Goal: Download file/media

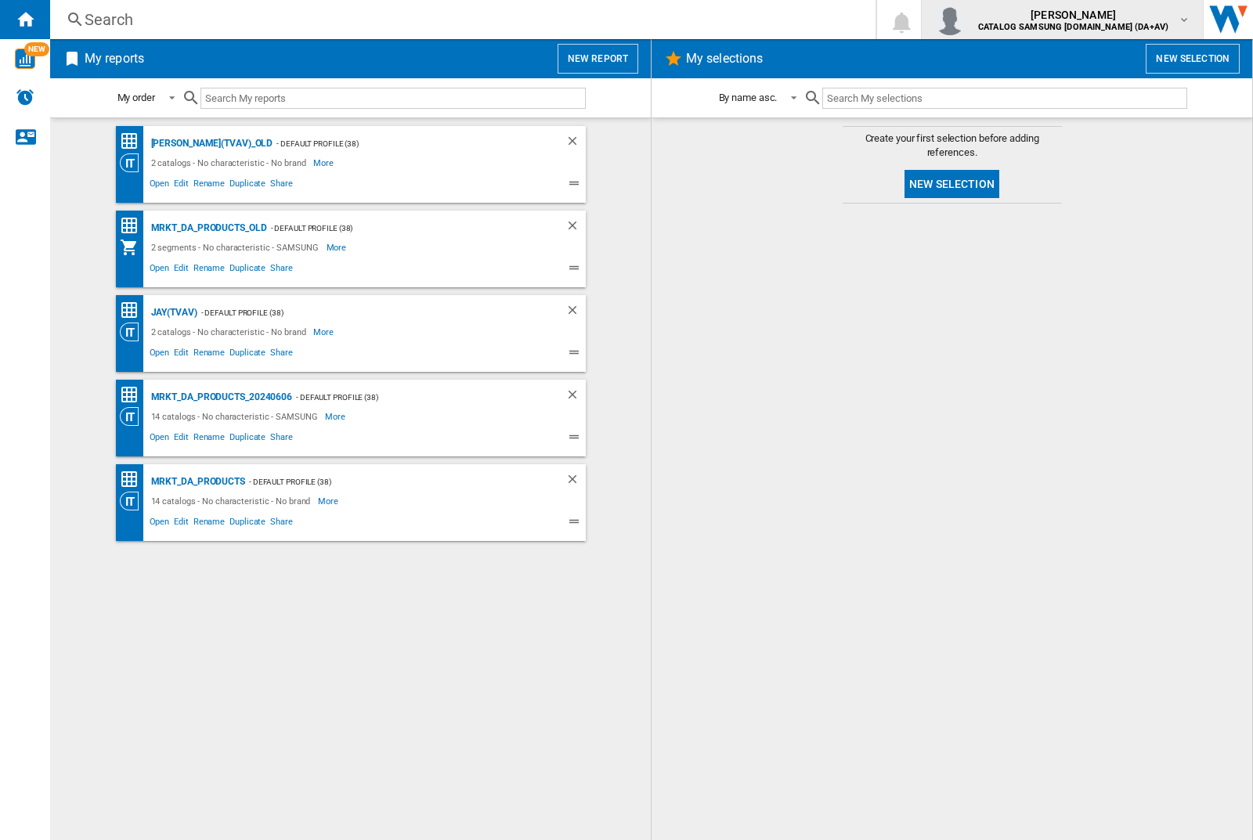
click at [966, 20] on img "button" at bounding box center [949, 19] width 31 height 31
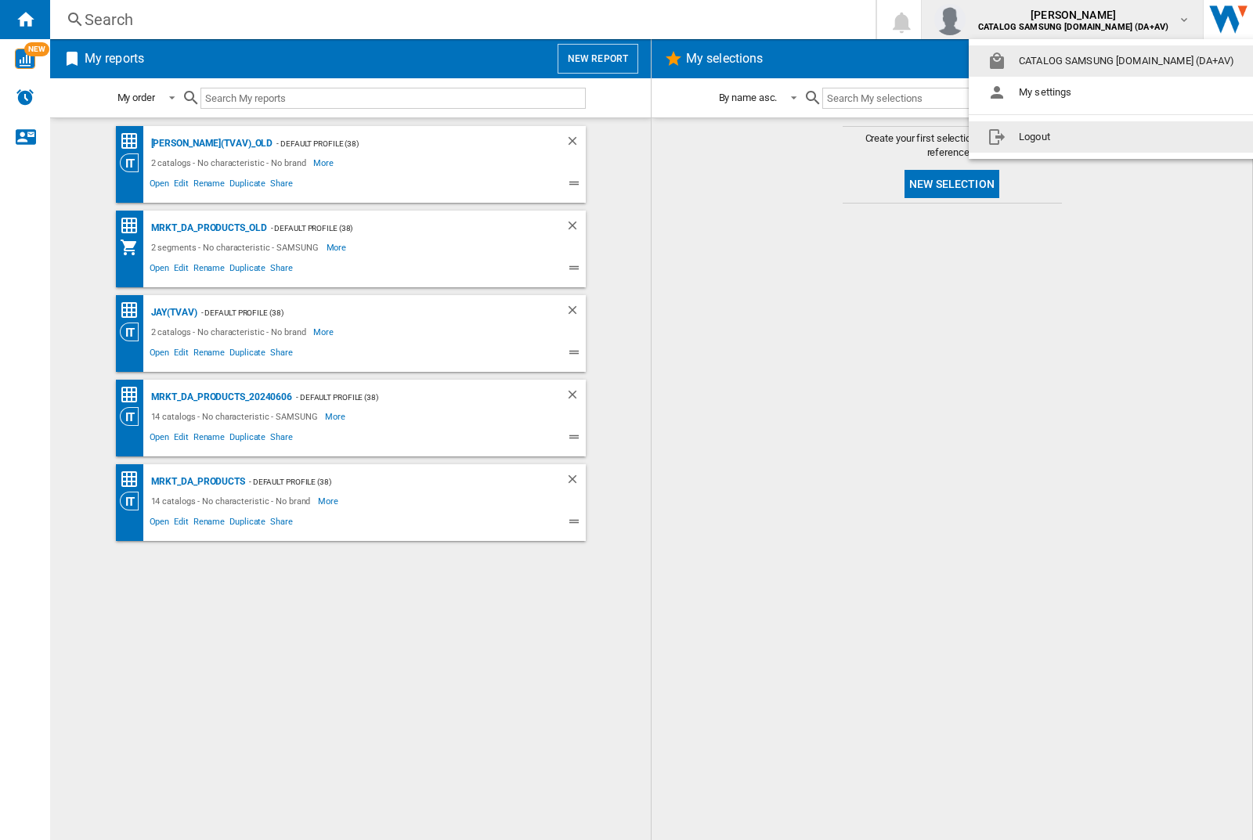
click at [1089, 137] on button "Logout" at bounding box center [1114, 136] width 291 height 31
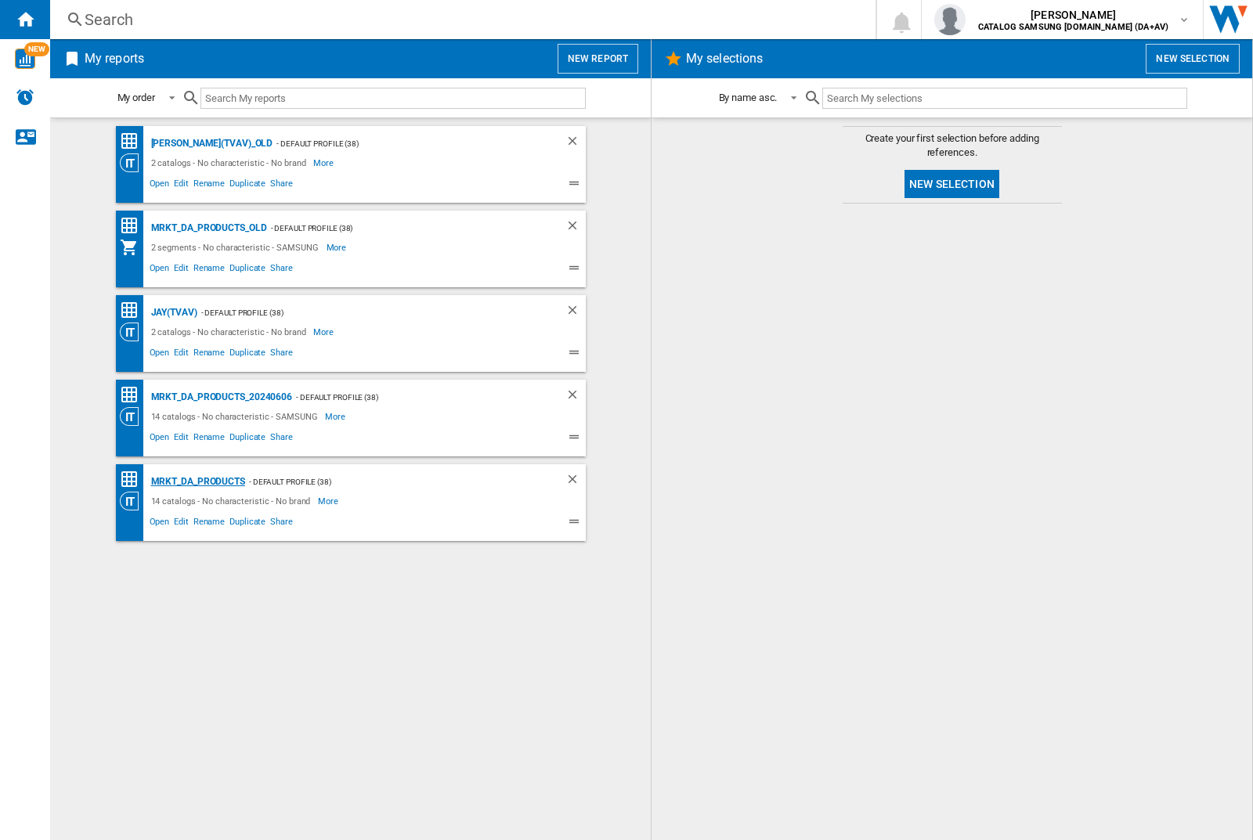
click at [197, 482] on div "MRKT_DA_PRODUCTS" at bounding box center [196, 482] width 98 height 20
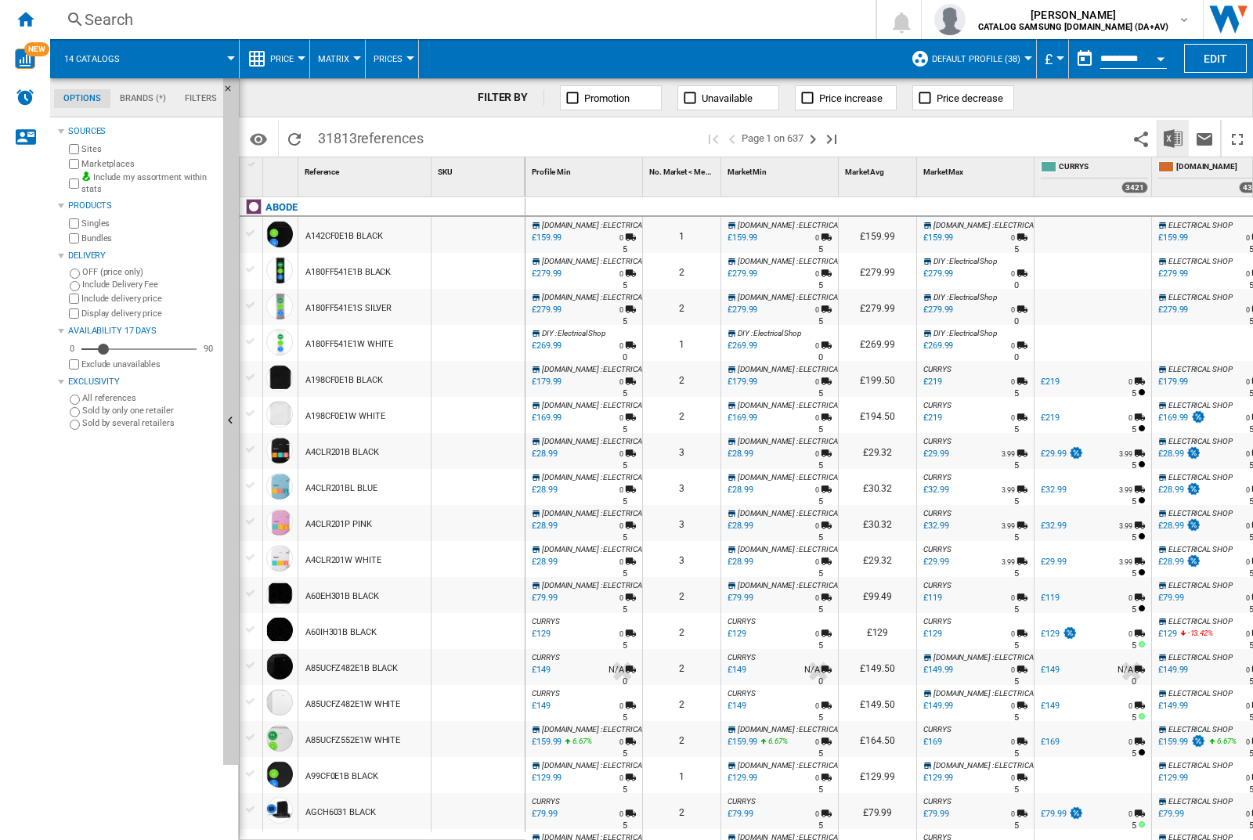
click at [1172, 137] on img "Download in Excel" at bounding box center [1173, 138] width 19 height 19
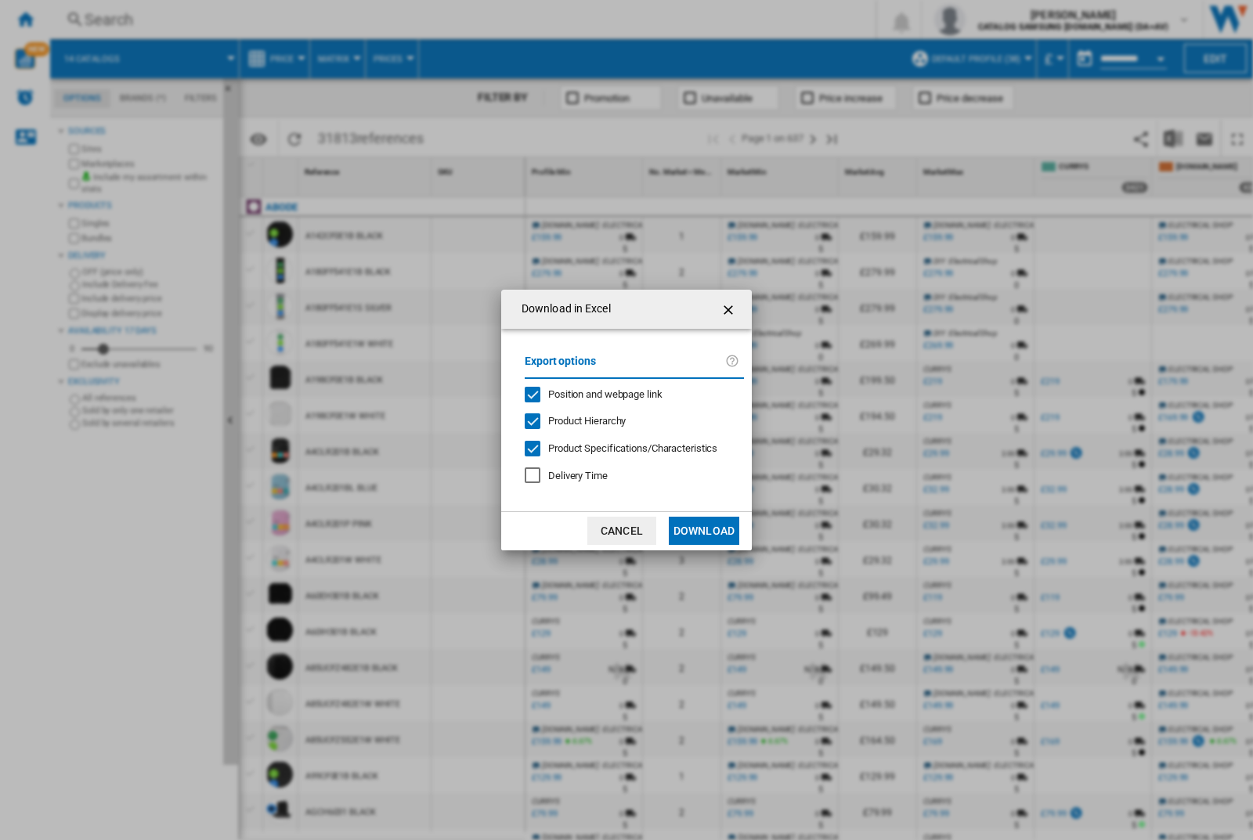
click at [594, 393] on span "Position and webpage link" at bounding box center [605, 394] width 114 height 12
click at [704, 531] on button "Download" at bounding box center [704, 531] width 70 height 28
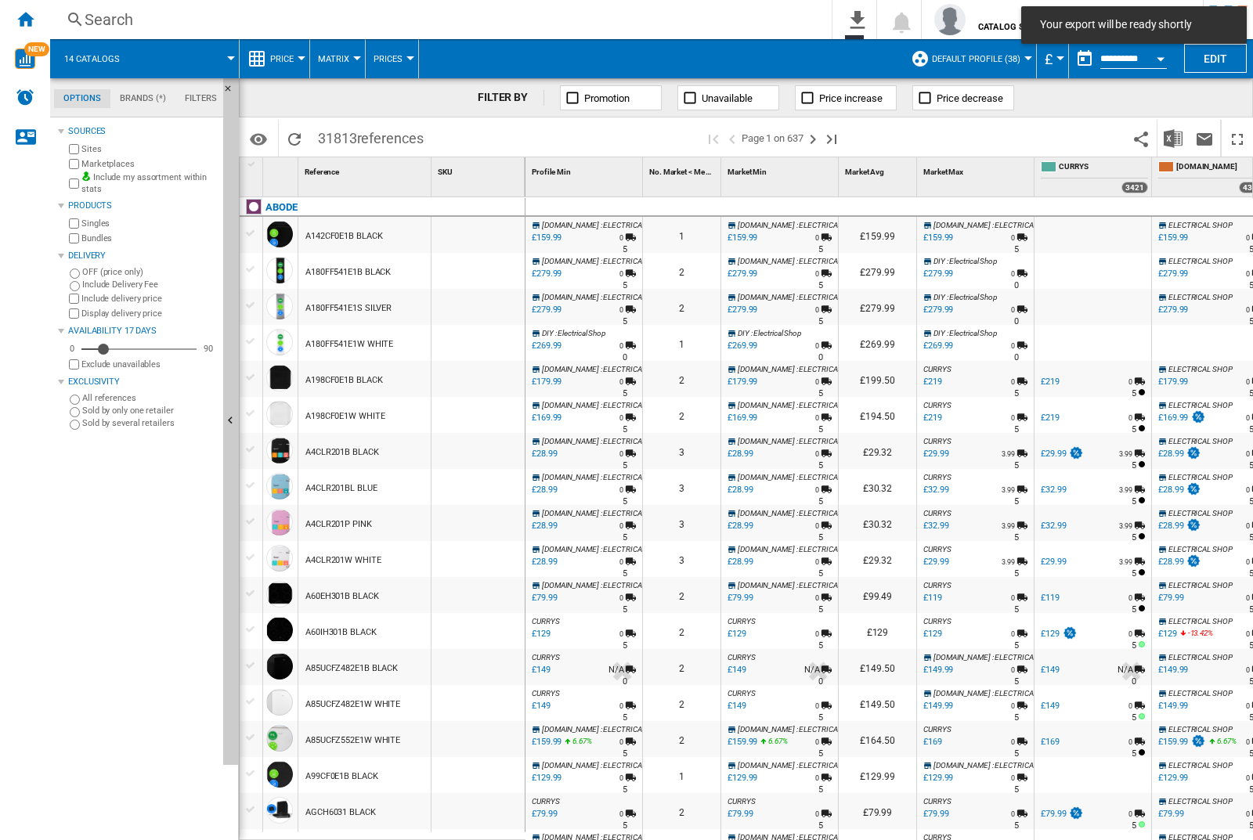
click at [483, 232] on div at bounding box center [478, 235] width 93 height 36
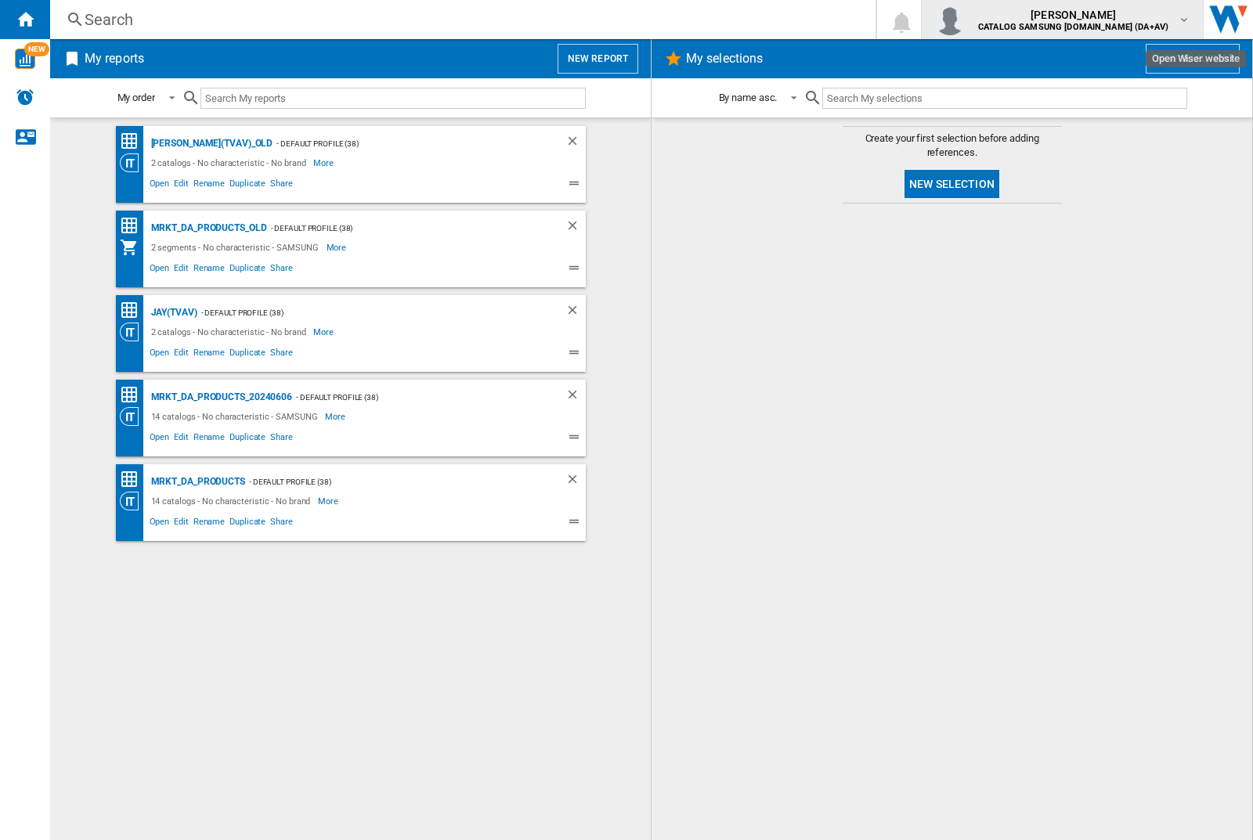
click at [966, 20] on img "button" at bounding box center [949, 19] width 31 height 31
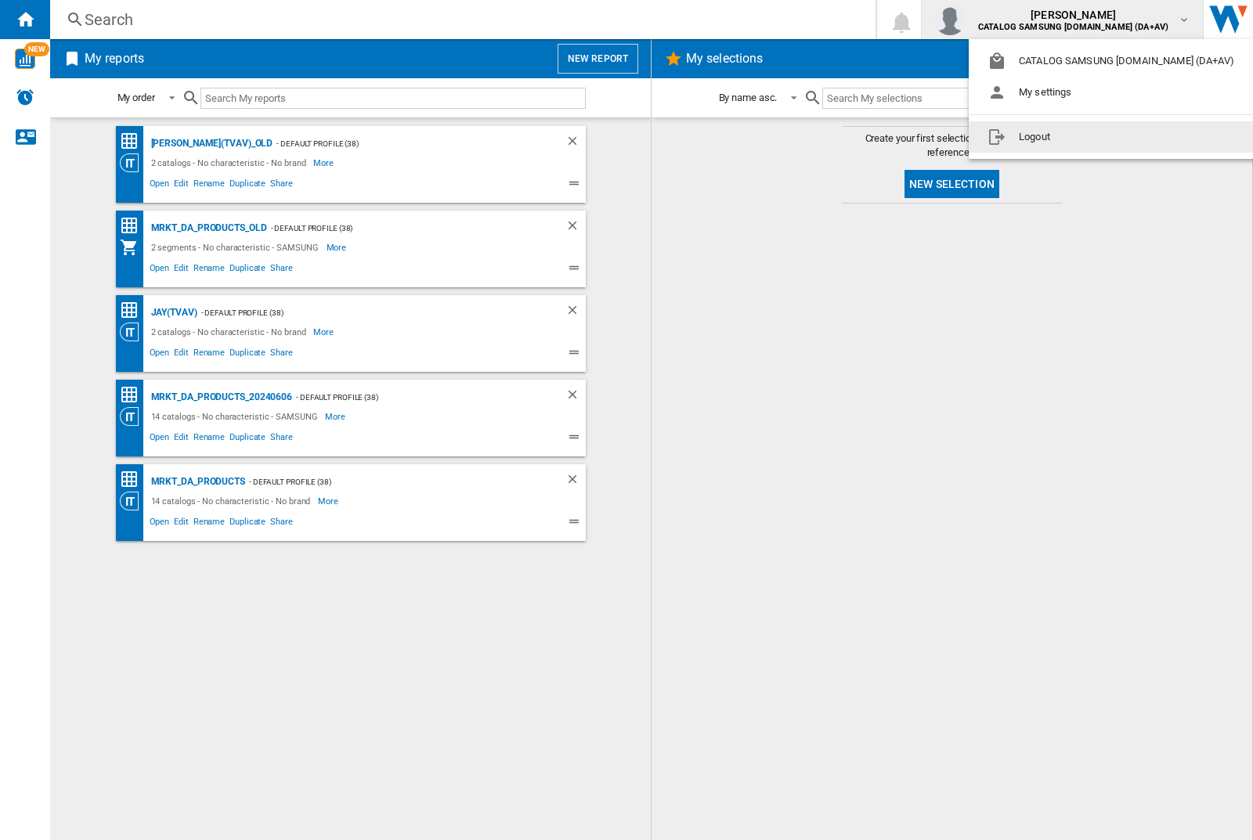
click at [1089, 137] on button "Logout" at bounding box center [1114, 136] width 291 height 31
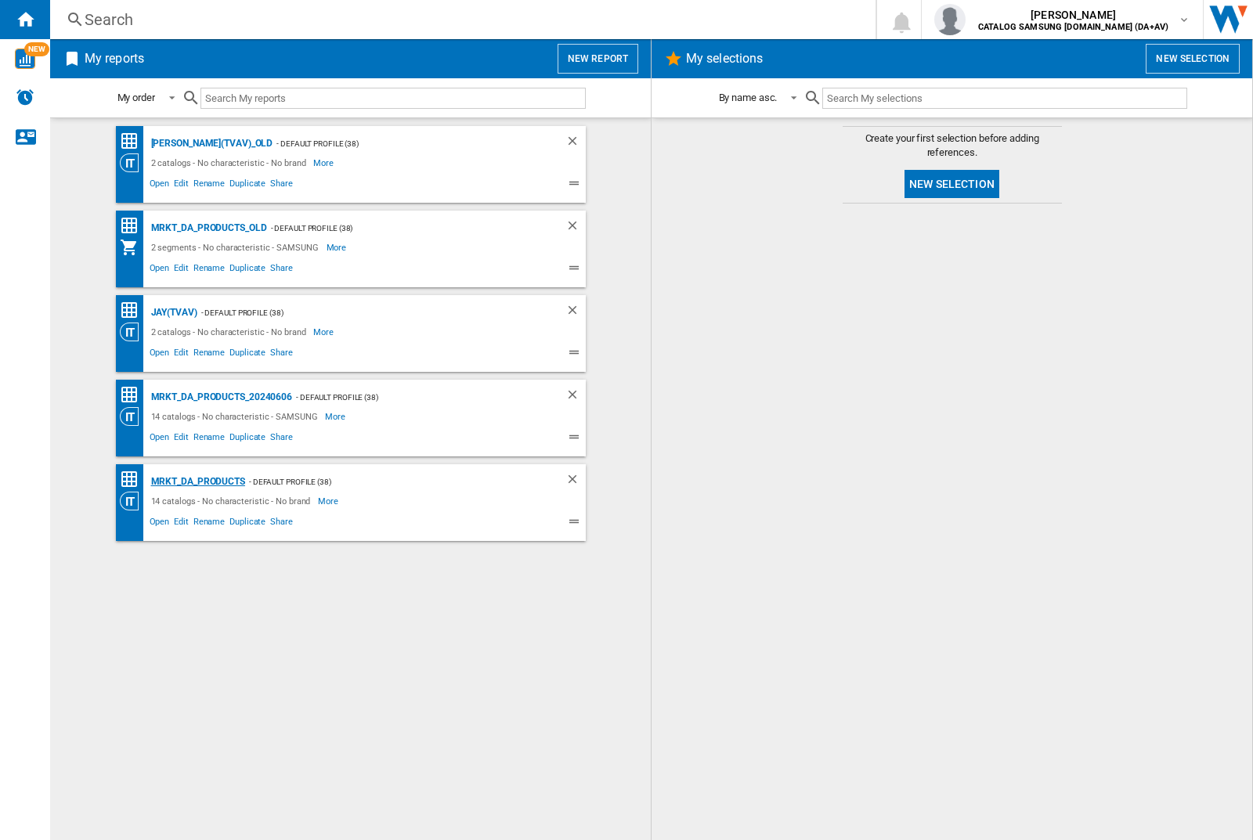
click at [197, 482] on div "MRKT_DA_PRODUCTS" at bounding box center [196, 482] width 98 height 20
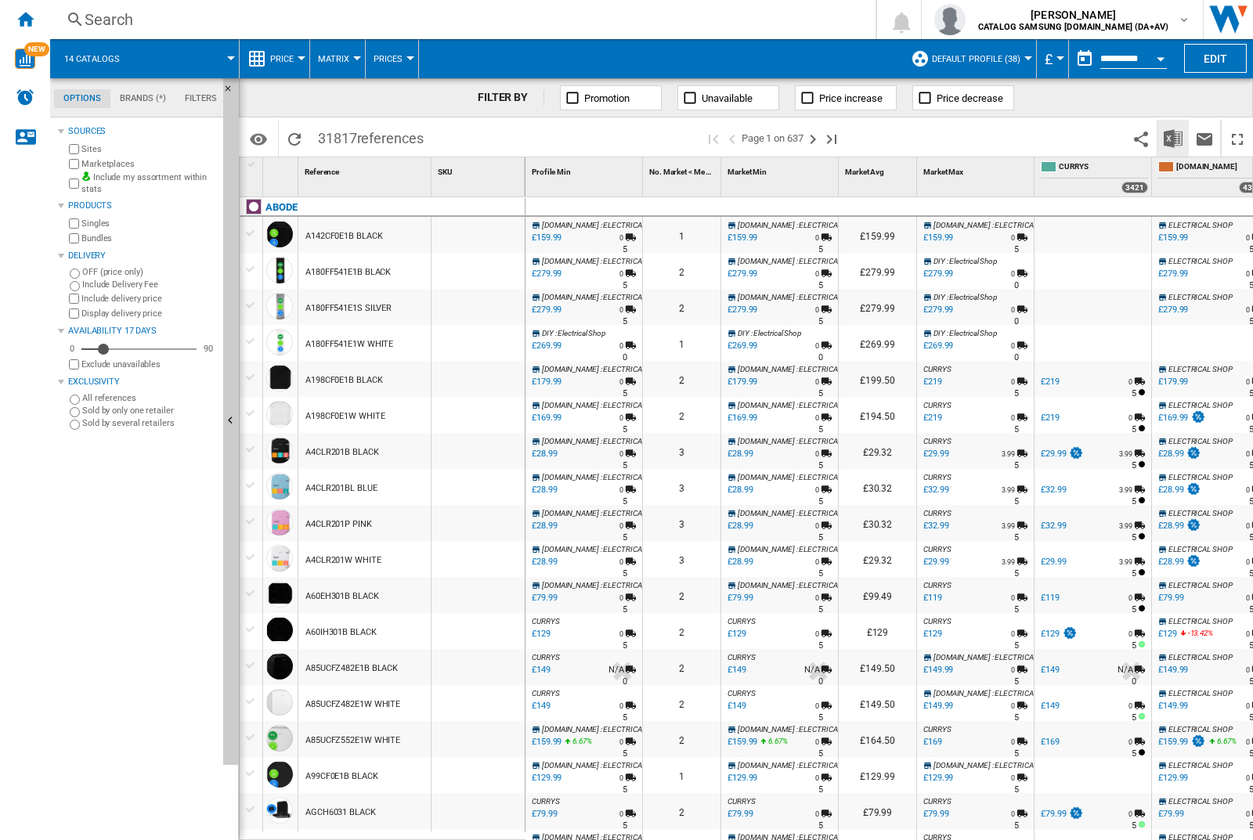
click at [1172, 137] on img "Download in Excel" at bounding box center [1173, 138] width 19 height 19
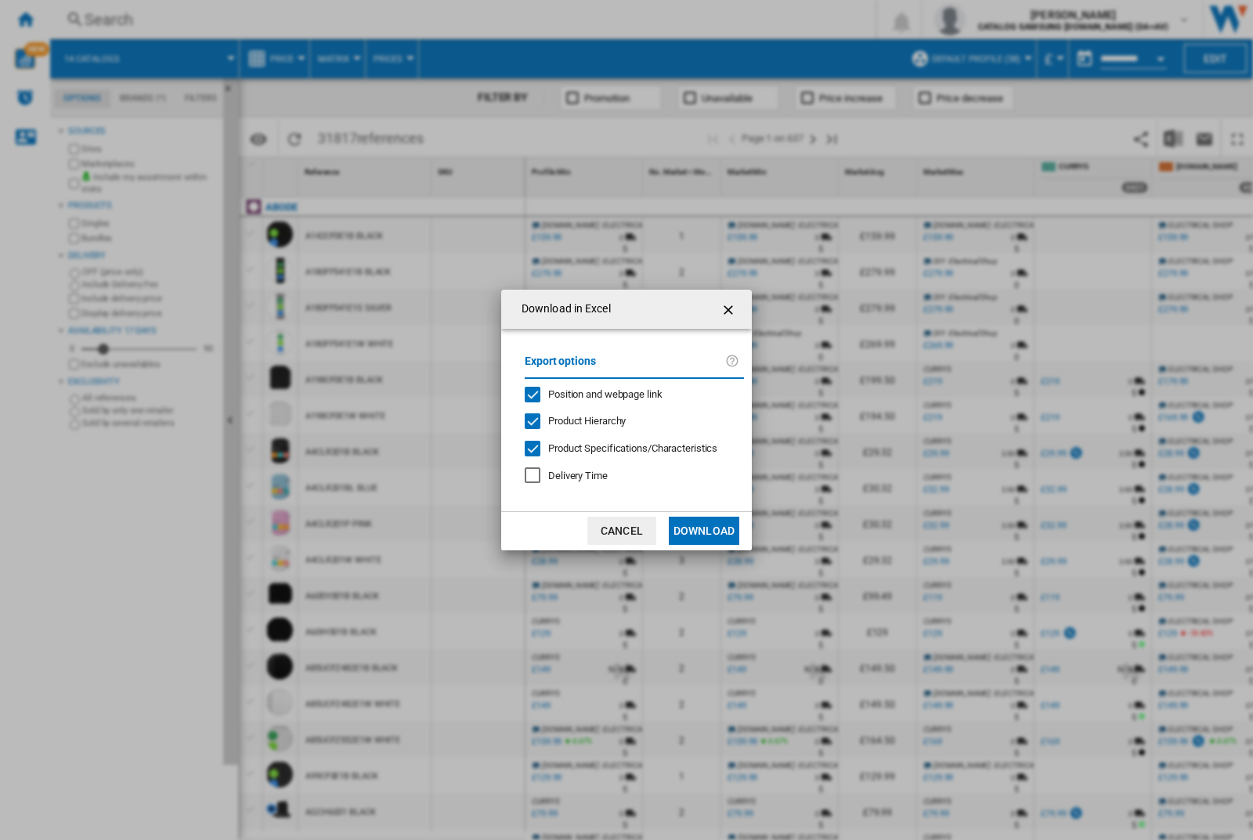
click at [594, 393] on span "Position and webpage link" at bounding box center [605, 394] width 114 height 12
click at [704, 531] on button "Download" at bounding box center [704, 531] width 70 height 28
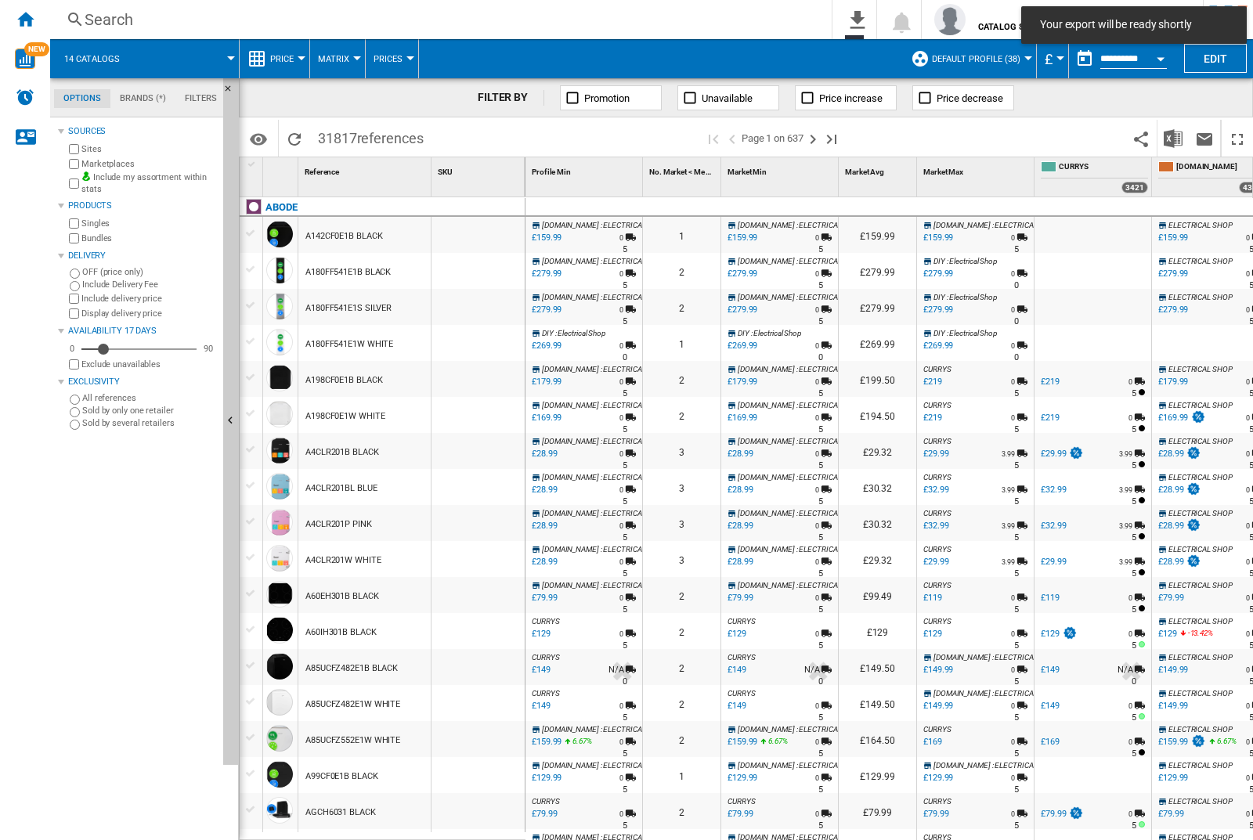
click at [483, 232] on div at bounding box center [478, 235] width 93 height 36
